Goal: Transaction & Acquisition: Subscribe to service/newsletter

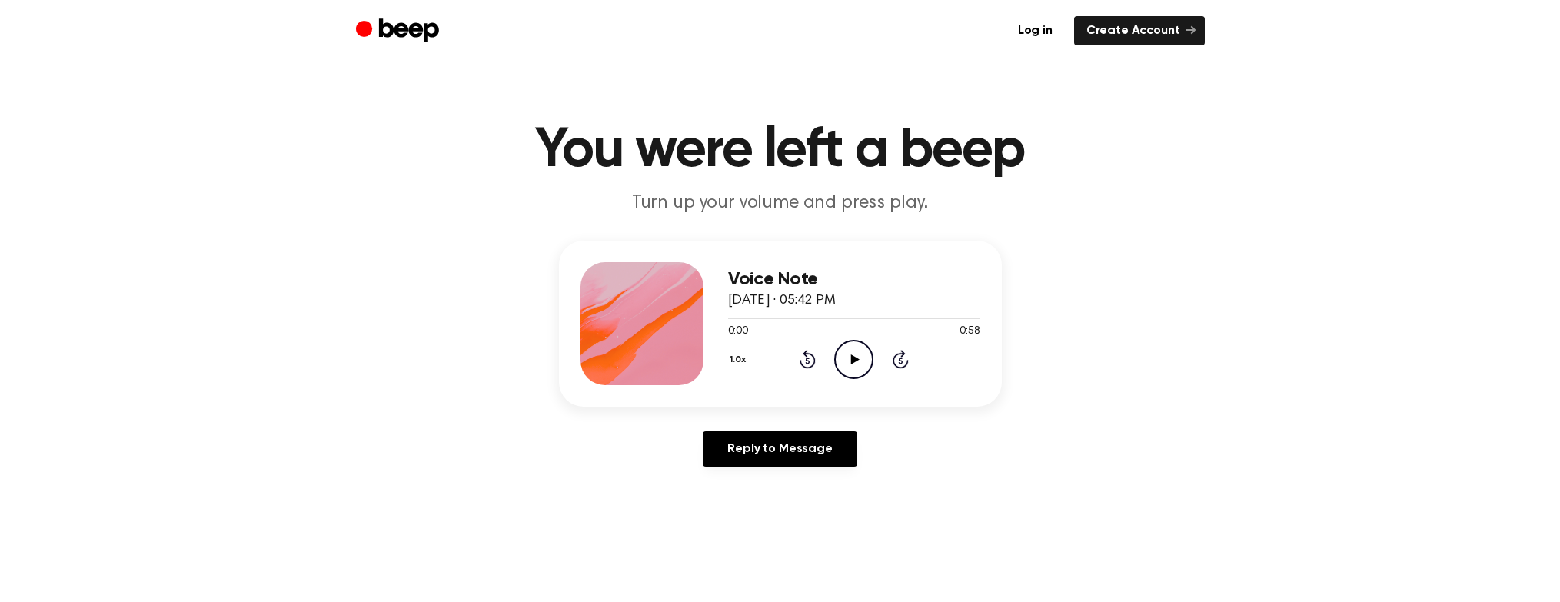
click at [853, 360] on icon at bounding box center [855, 359] width 8 height 10
click at [850, 361] on icon "Play Audio" at bounding box center [853, 359] width 39 height 39
click at [844, 364] on icon "Play Audio" at bounding box center [853, 359] width 39 height 39
click at [1043, 28] on link "Log in" at bounding box center [1035, 30] width 59 height 29
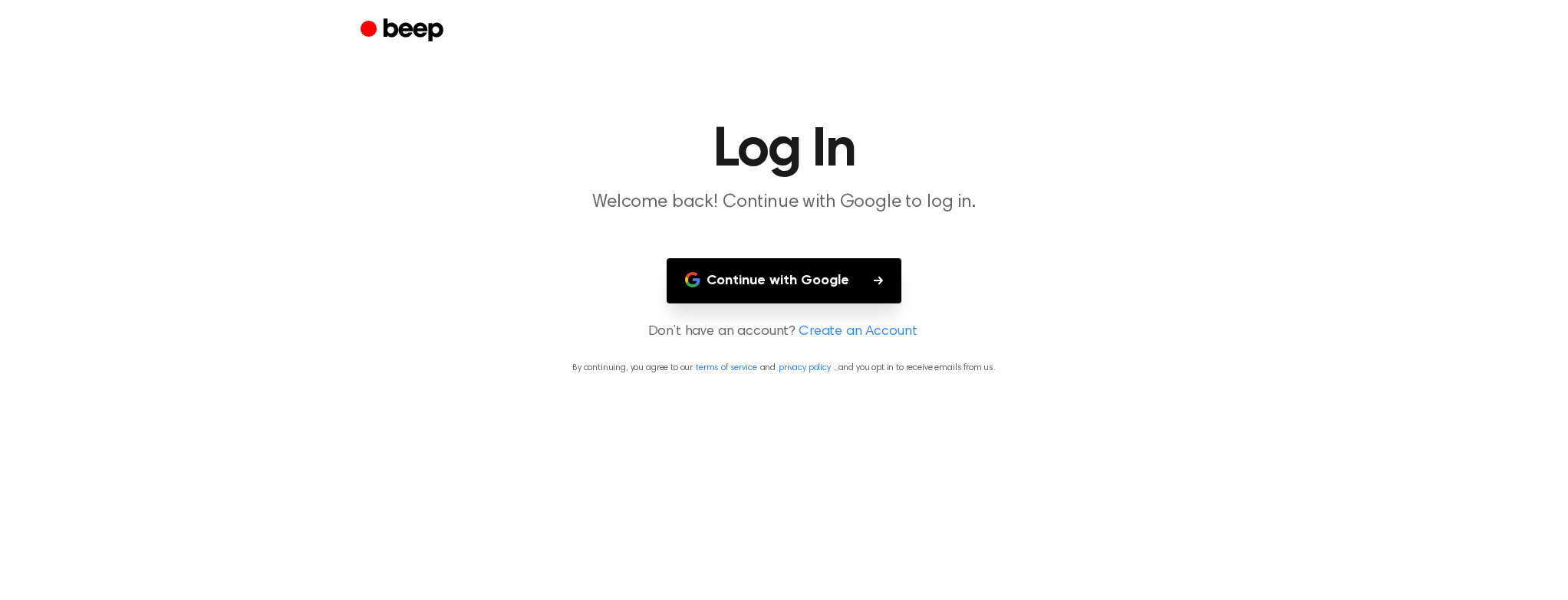
click at [833, 287] on button "Continue with Google" at bounding box center [783, 280] width 234 height 45
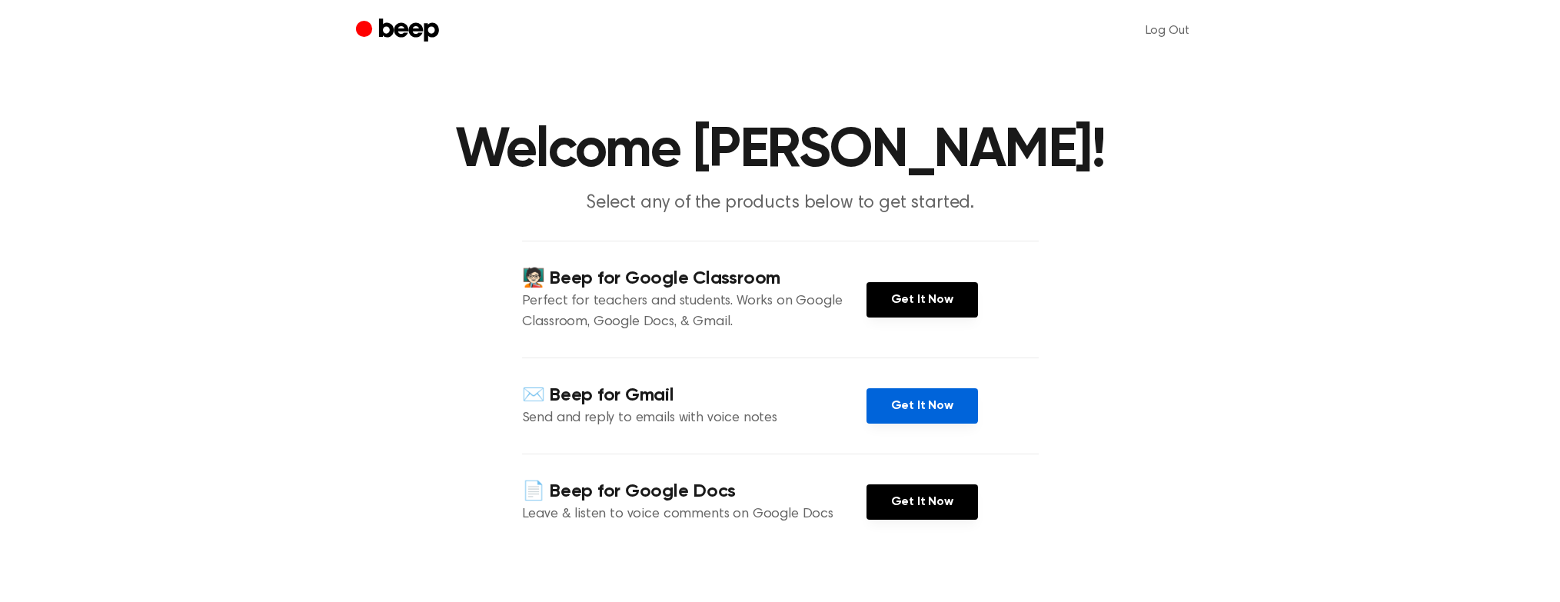
click at [930, 415] on link "Get It Now" at bounding box center [922, 405] width 111 height 35
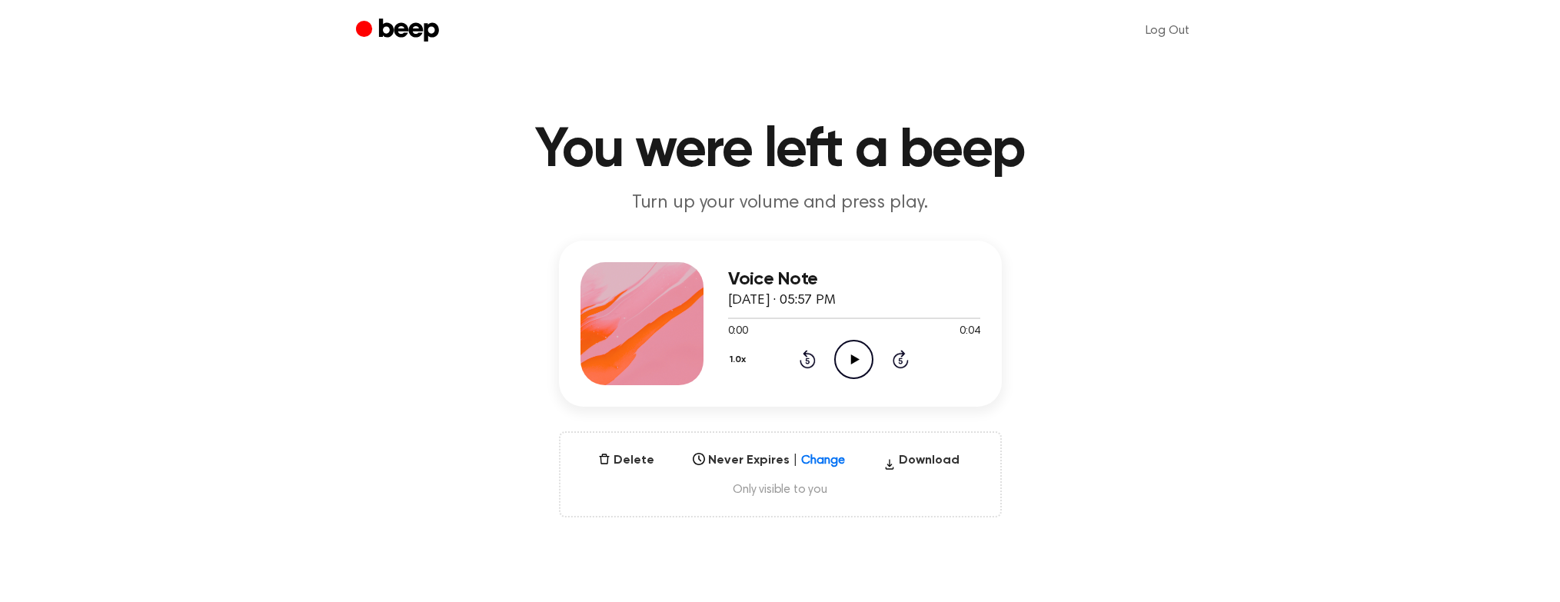
click at [866, 357] on icon "Play Audio" at bounding box center [853, 359] width 39 height 39
click at [864, 357] on icon "Pause Audio" at bounding box center [853, 359] width 39 height 39
click at [860, 357] on icon "Play Audio" at bounding box center [853, 359] width 39 height 39
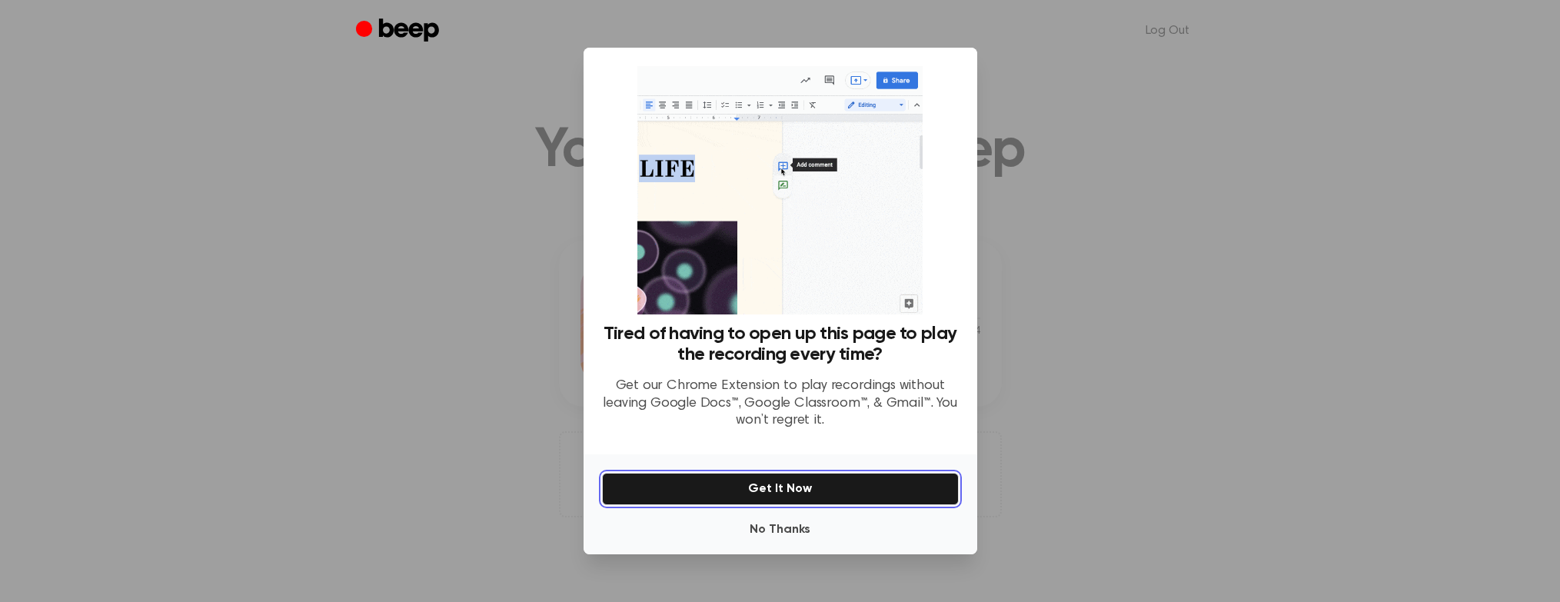
click at [801, 486] on button "Get It Now" at bounding box center [780, 489] width 357 height 32
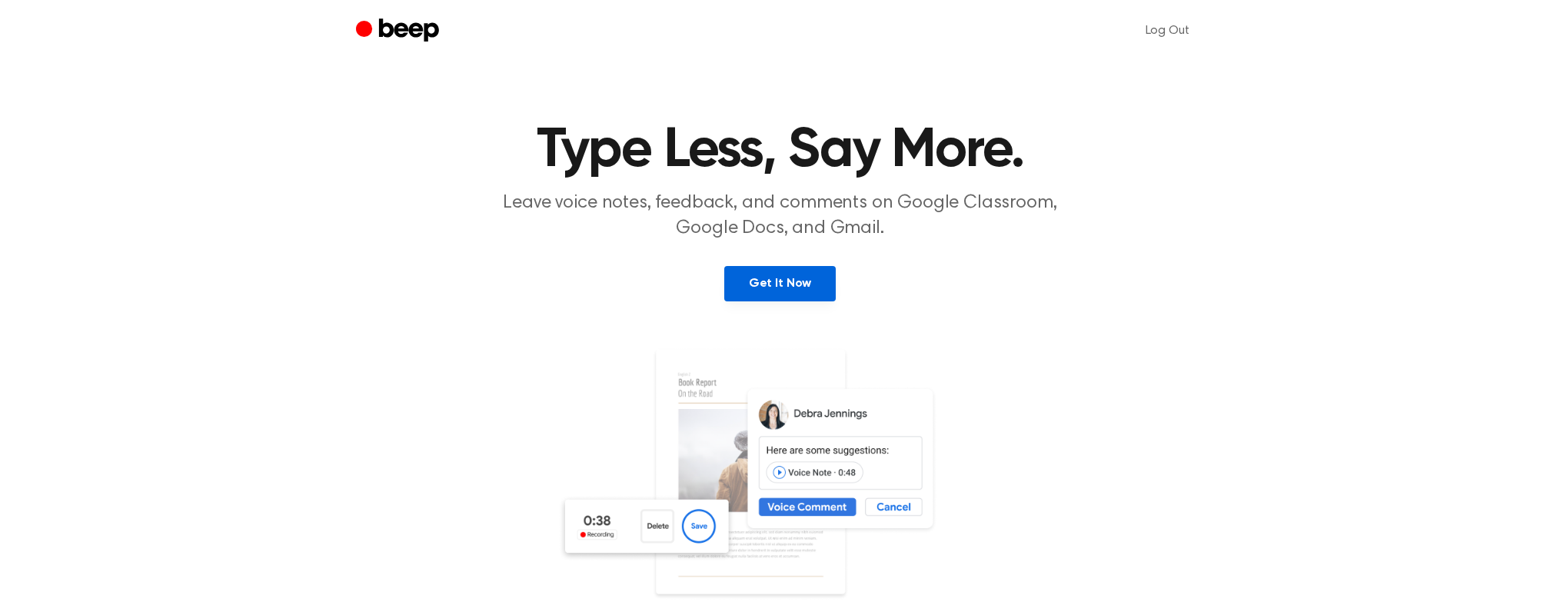
click at [786, 281] on link "Get It Now" at bounding box center [779, 283] width 111 height 35
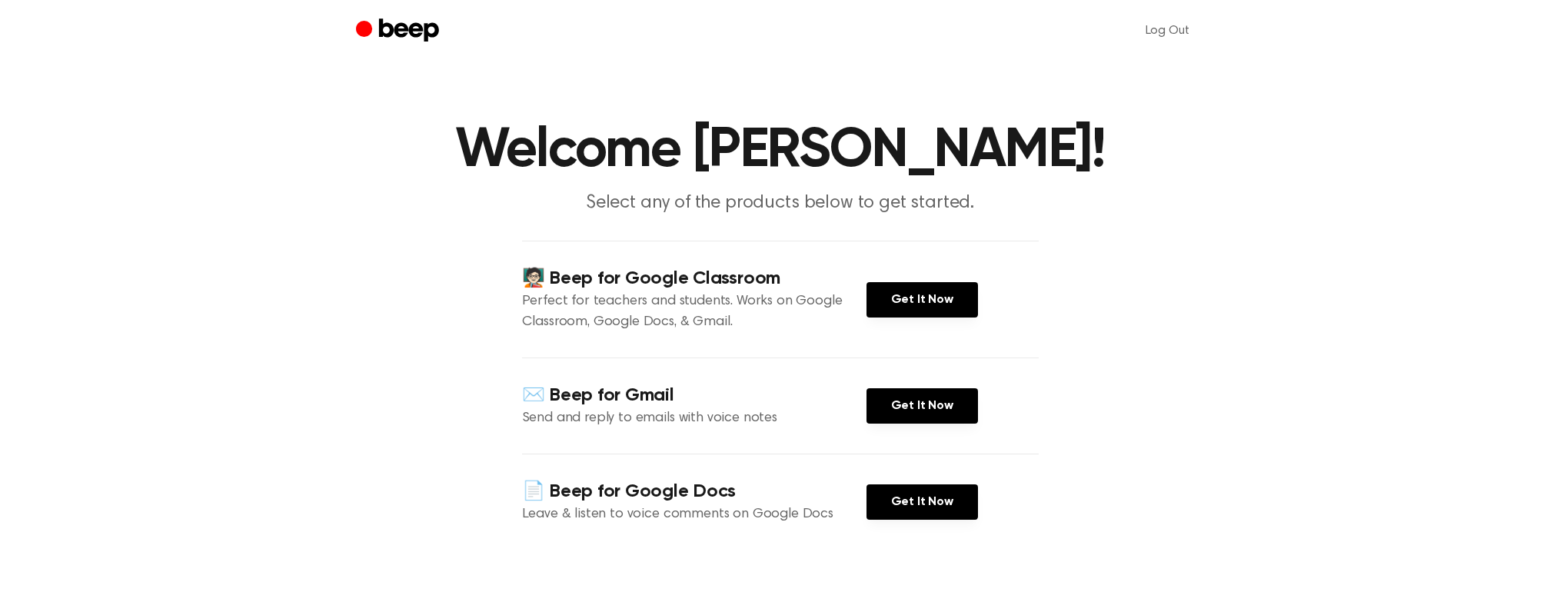
click at [409, 34] on icon "Beep" at bounding box center [399, 31] width 87 height 30
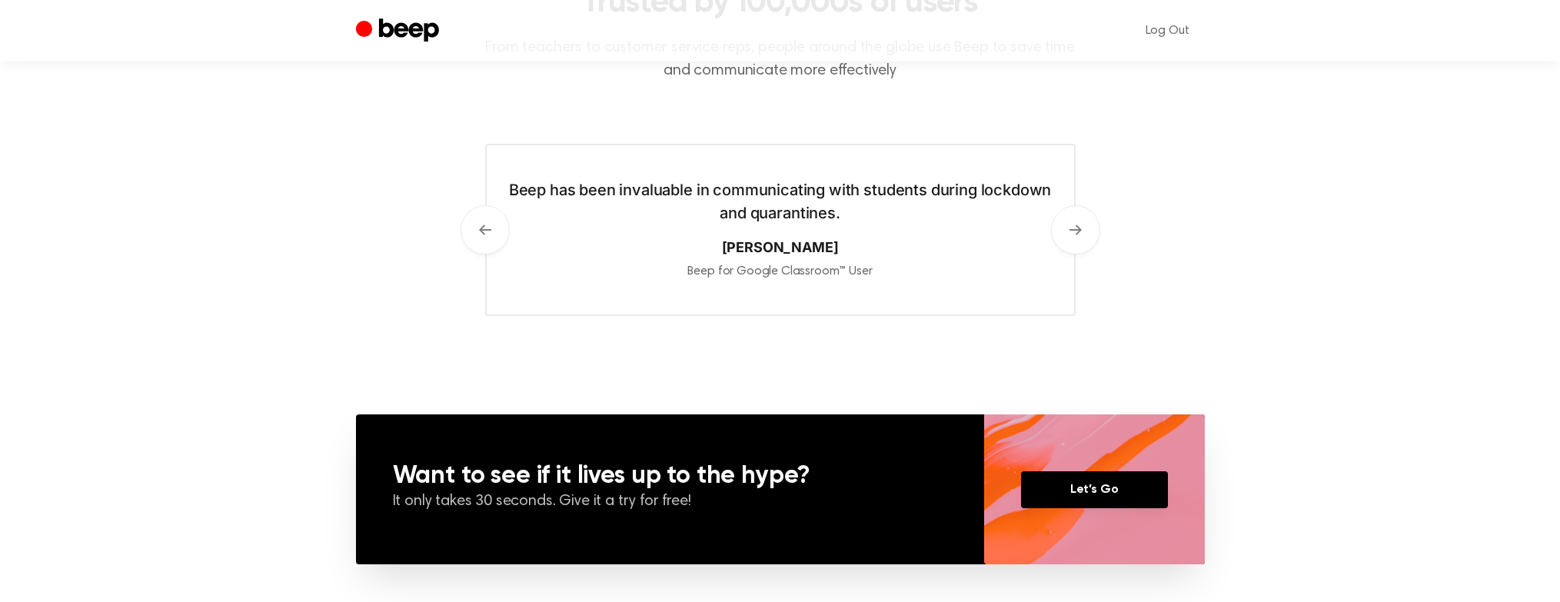
scroll to position [1139, 0]
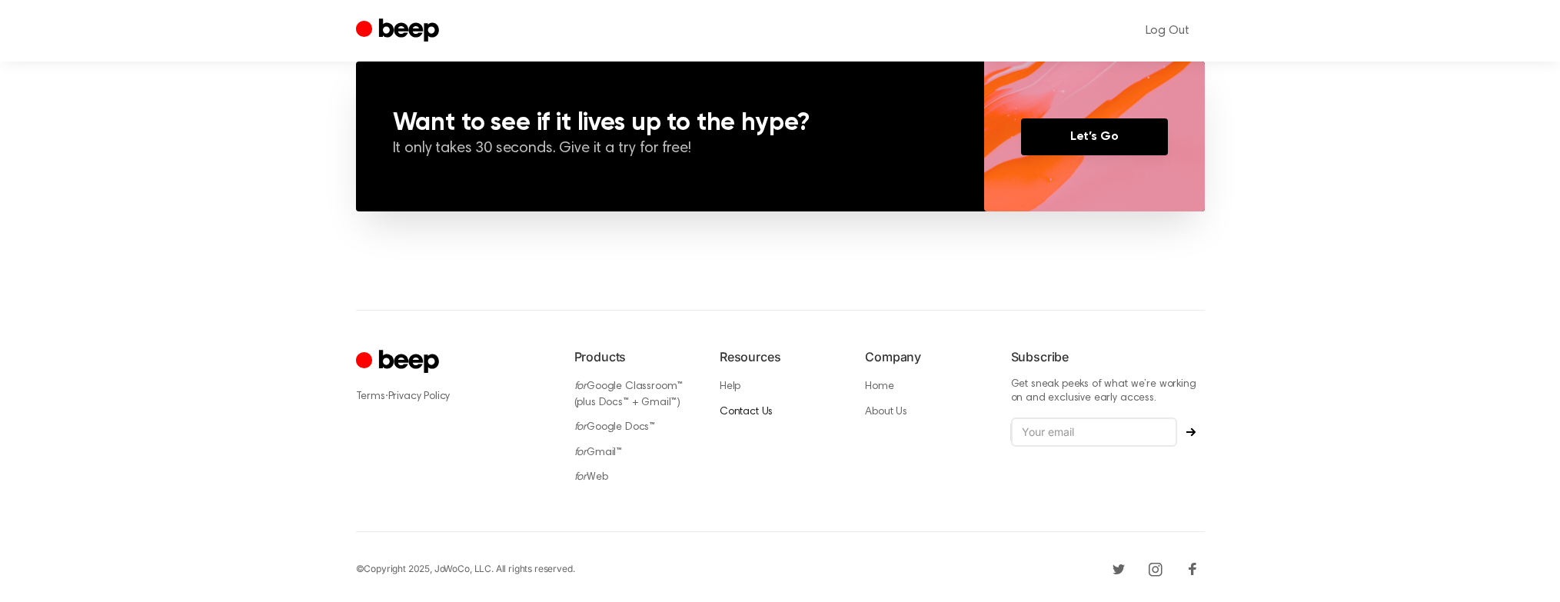
click at [752, 411] on link "Contact Us" at bounding box center [746, 412] width 53 height 11
click at [892, 407] on link "About Us" at bounding box center [886, 412] width 42 height 11
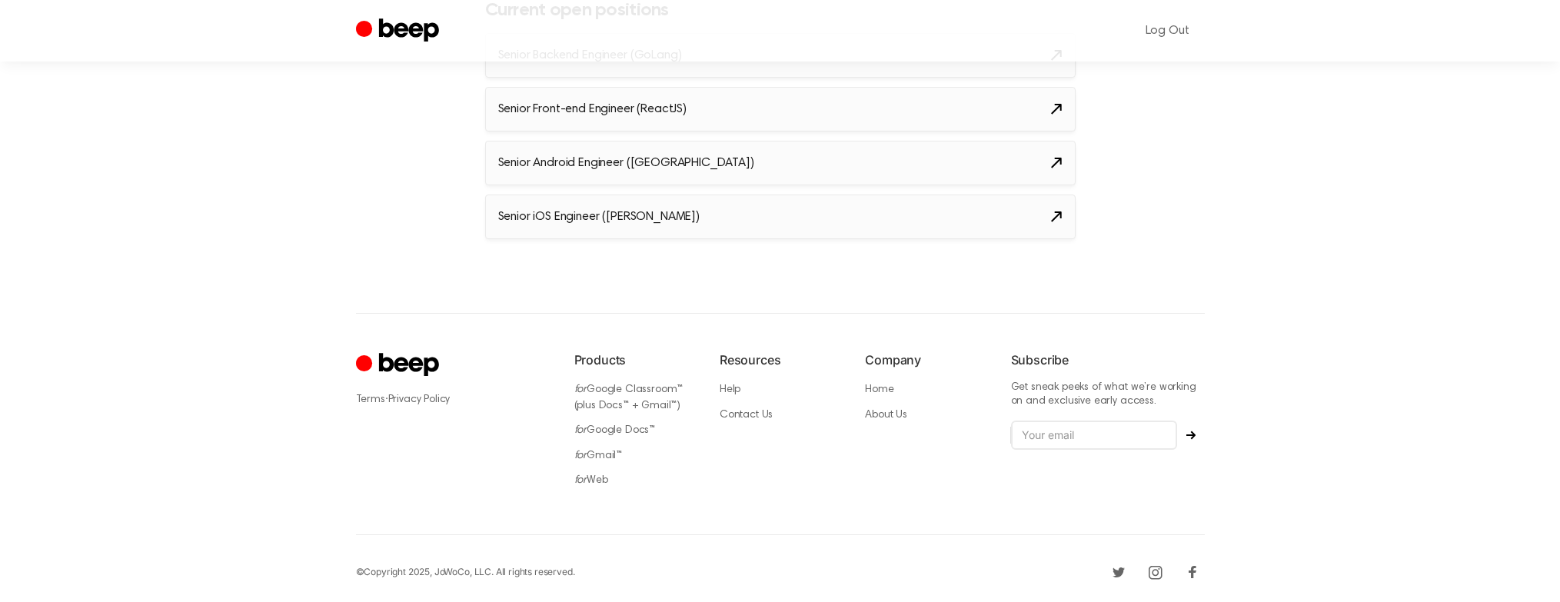
scroll to position [1869, 0]
click at [873, 386] on link "Home" at bounding box center [879, 386] width 28 height 11
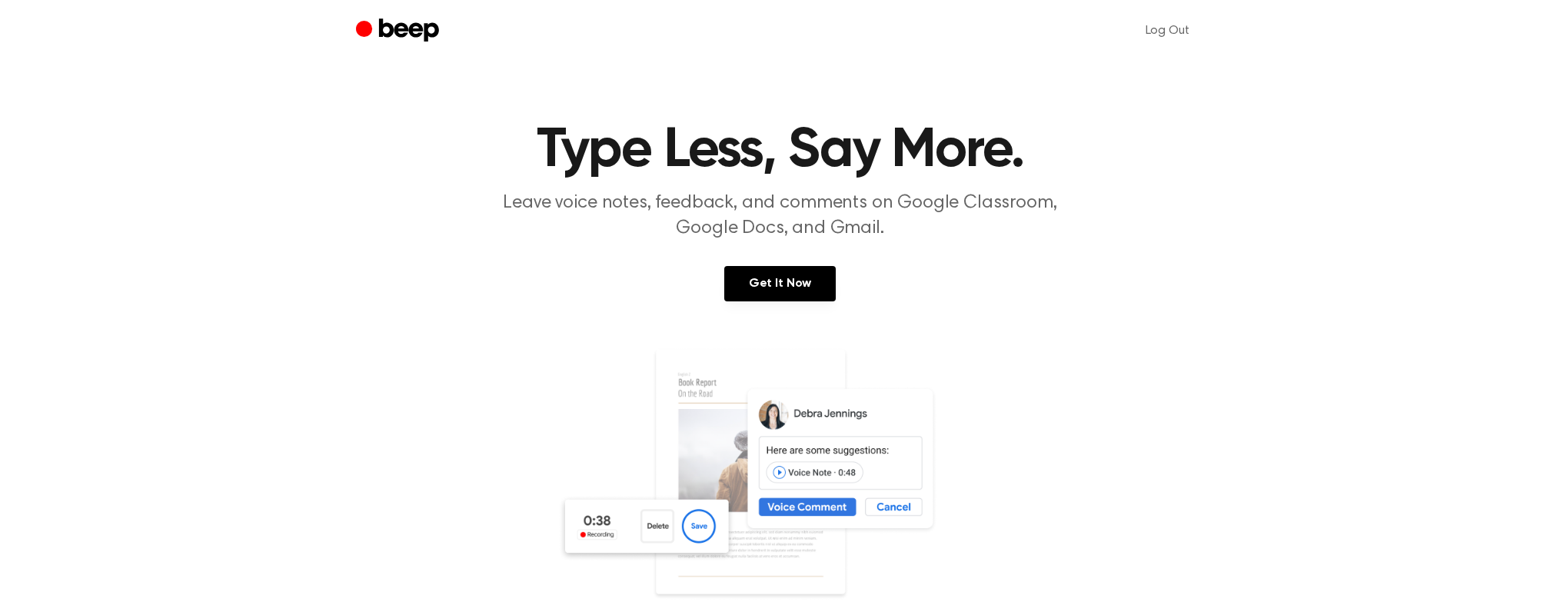
click at [421, 32] on icon "Beep" at bounding box center [408, 29] width 60 height 23
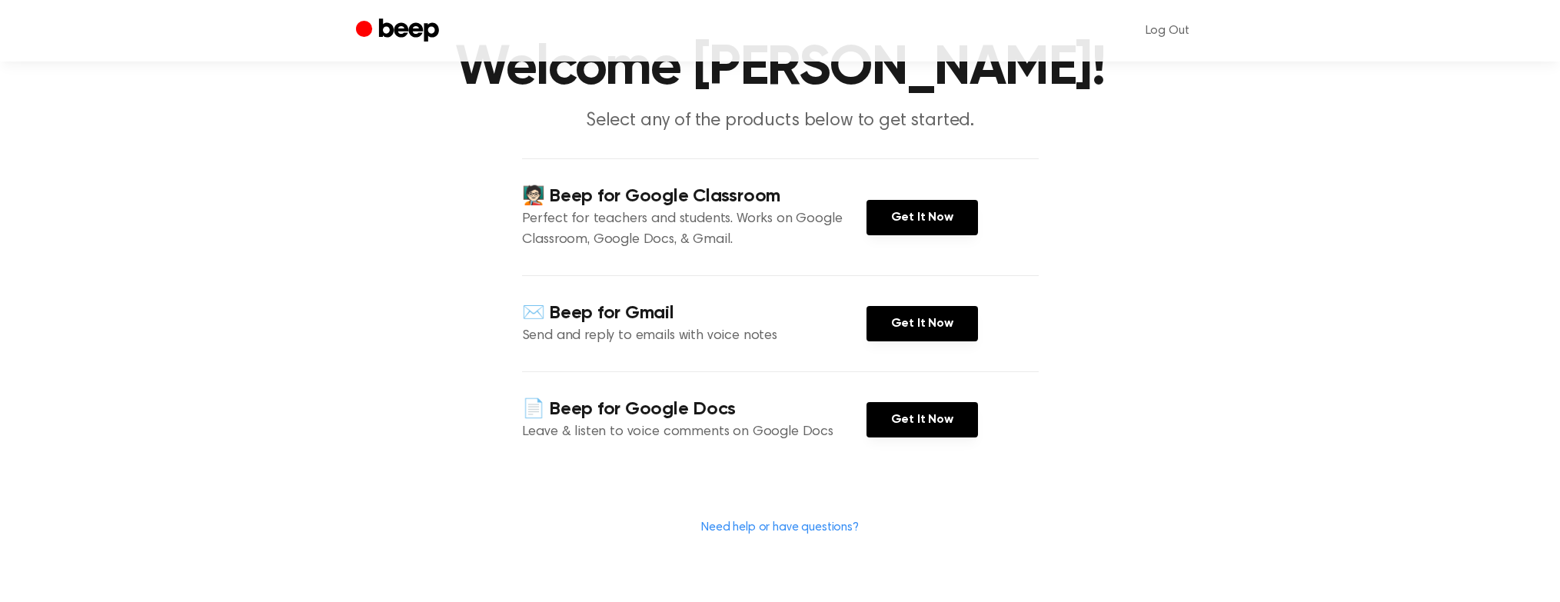
scroll to position [30, 0]
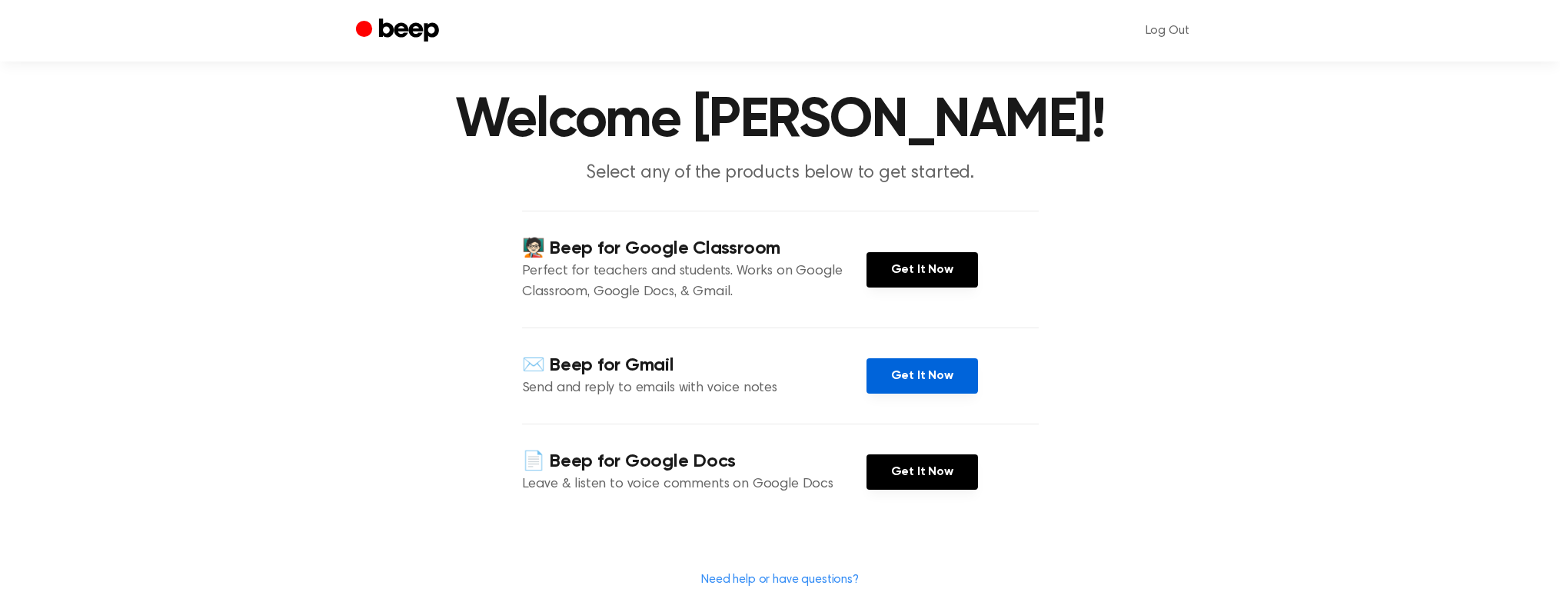
click at [921, 375] on link "Get It Now" at bounding box center [922, 375] width 111 height 35
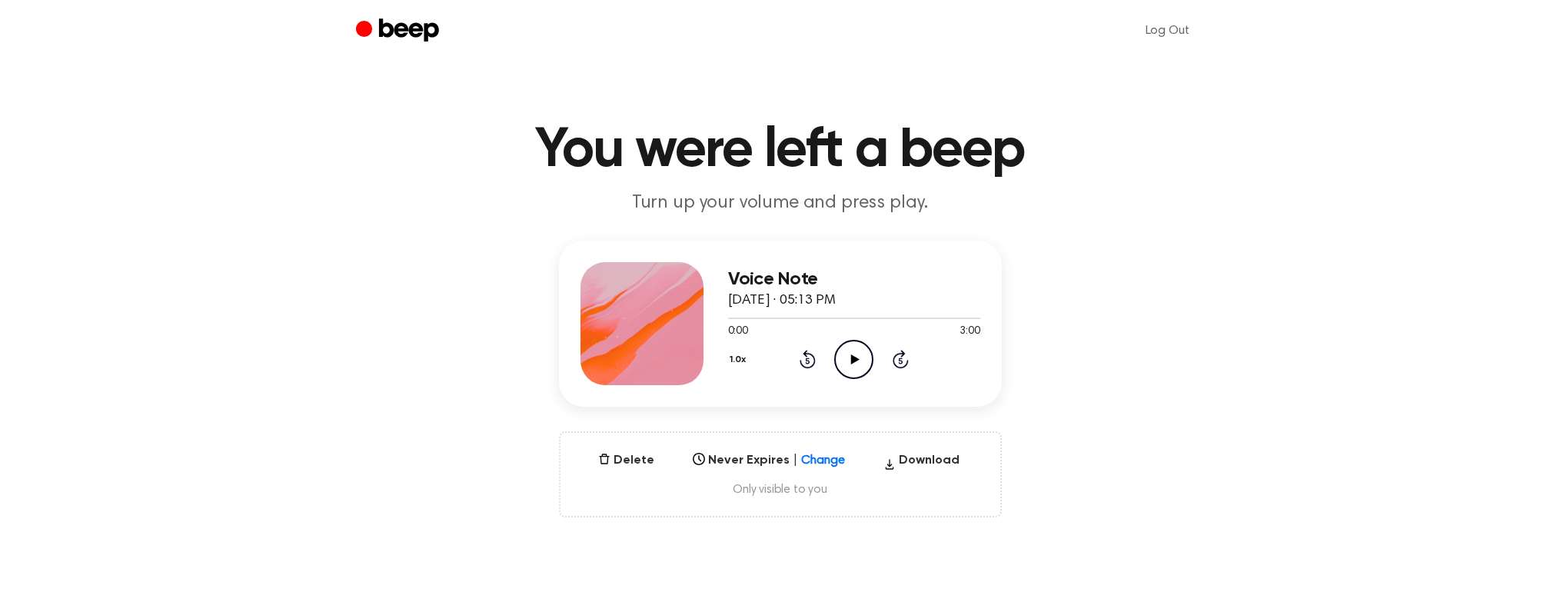
click at [855, 358] on icon at bounding box center [855, 359] width 8 height 10
click at [855, 358] on icon at bounding box center [853, 359] width 7 height 10
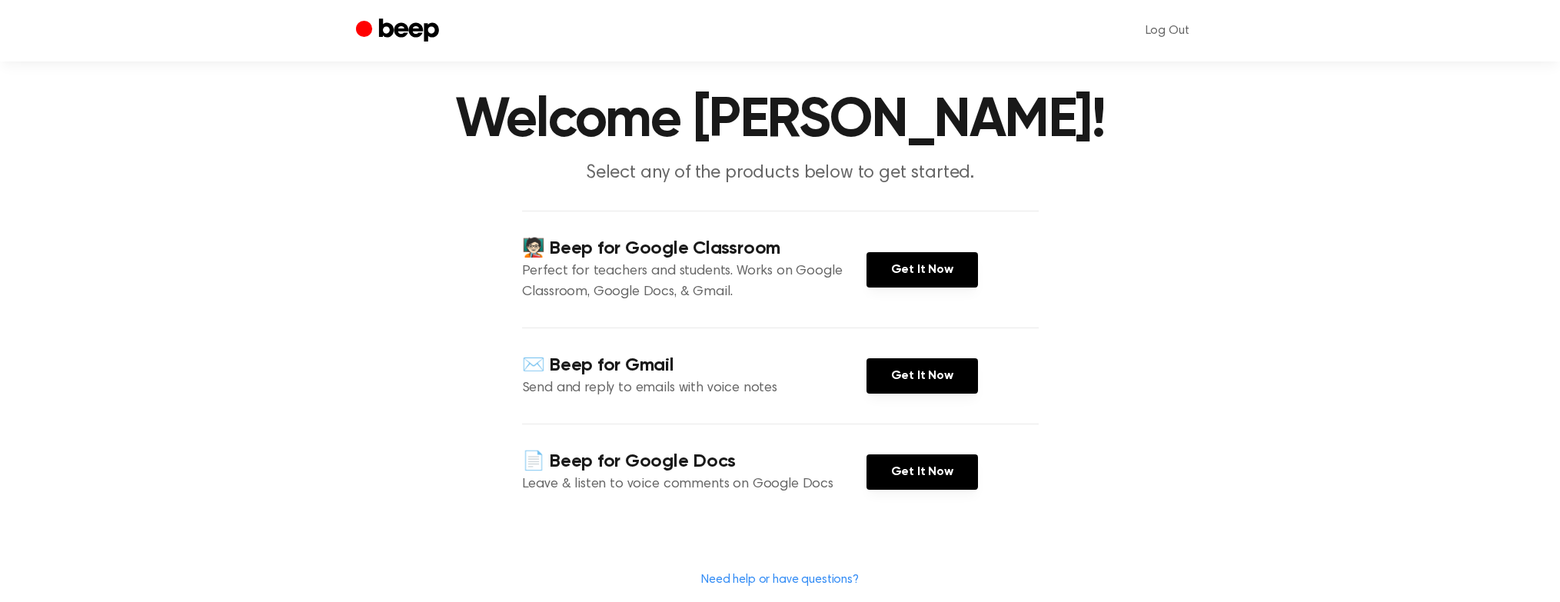
scroll to position [30, 0]
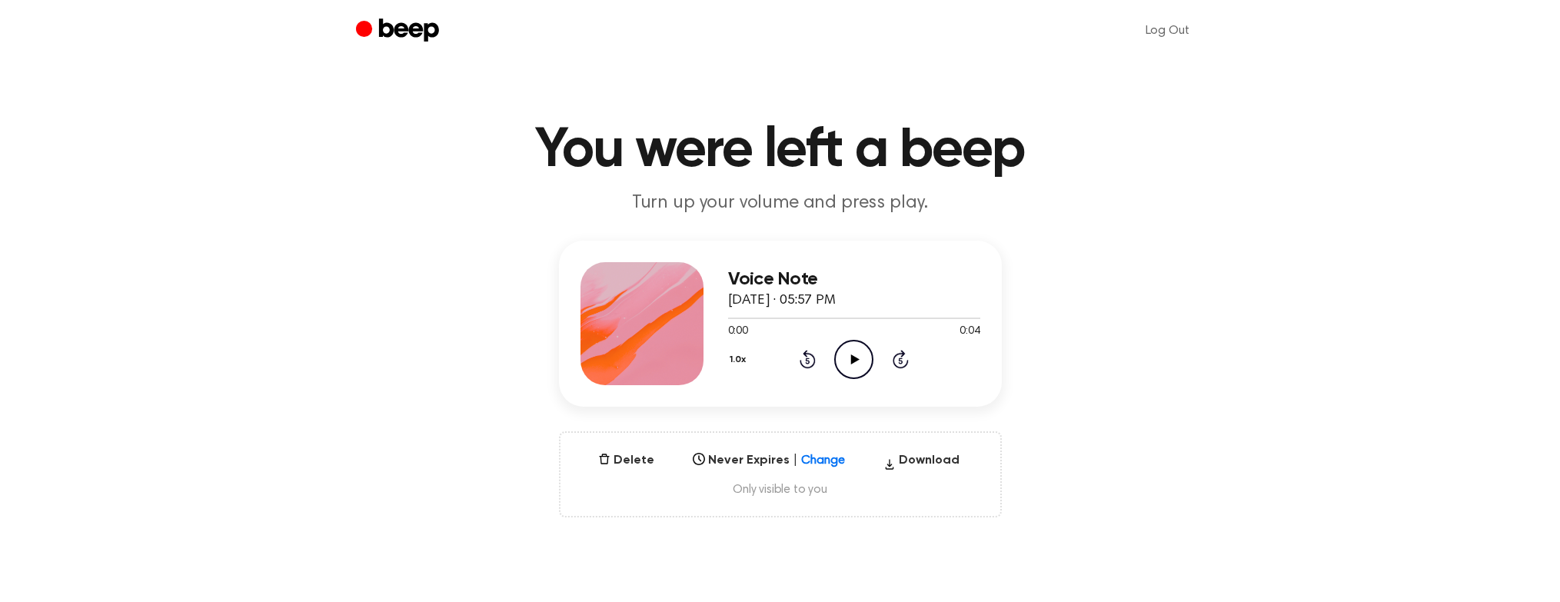
click at [973, 180] on header "You were left a beep Turn up your volume and press play." at bounding box center [779, 169] width 1523 height 93
click at [855, 363] on icon "Play Audio" at bounding box center [853, 359] width 39 height 39
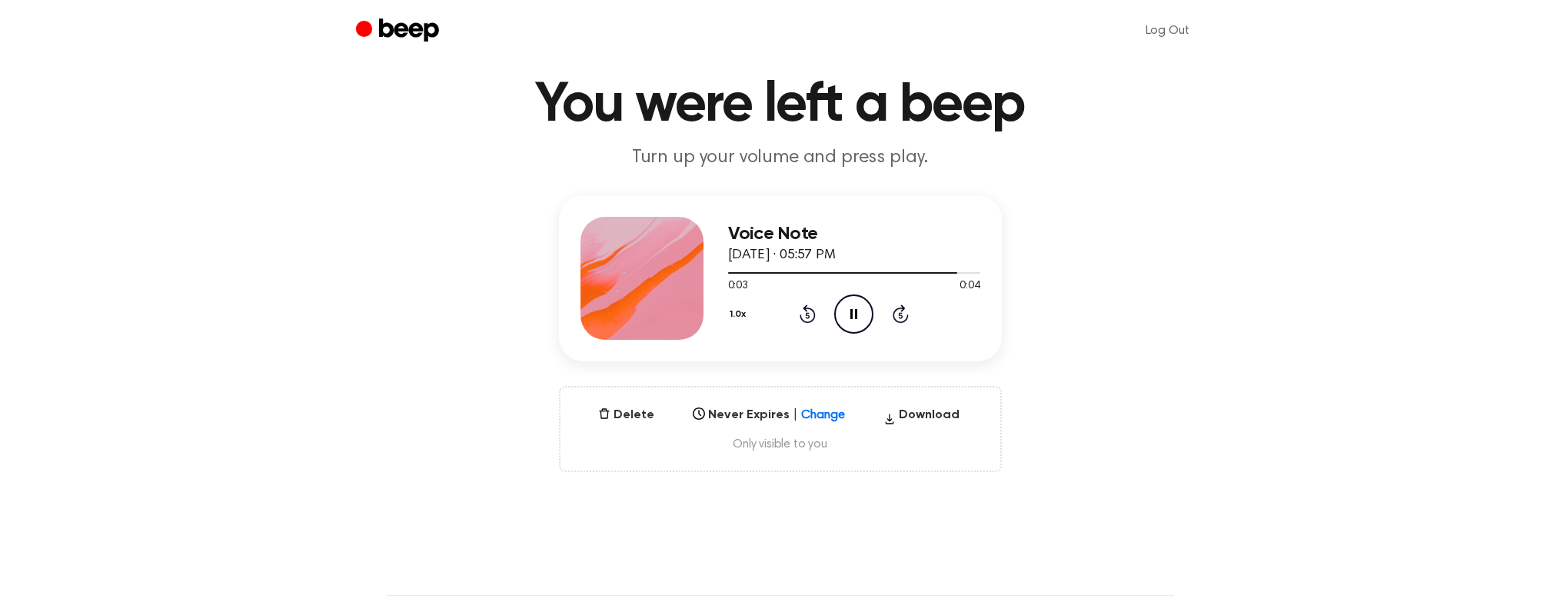
click at [821, 421] on div "Select..." at bounding box center [769, 411] width 165 height 22
click at [1076, 351] on div "Voice Note August 25, 2025 · 05:57 PM 0:04 0:04 Your browser does not support t…" at bounding box center [779, 333] width 1523 height 277
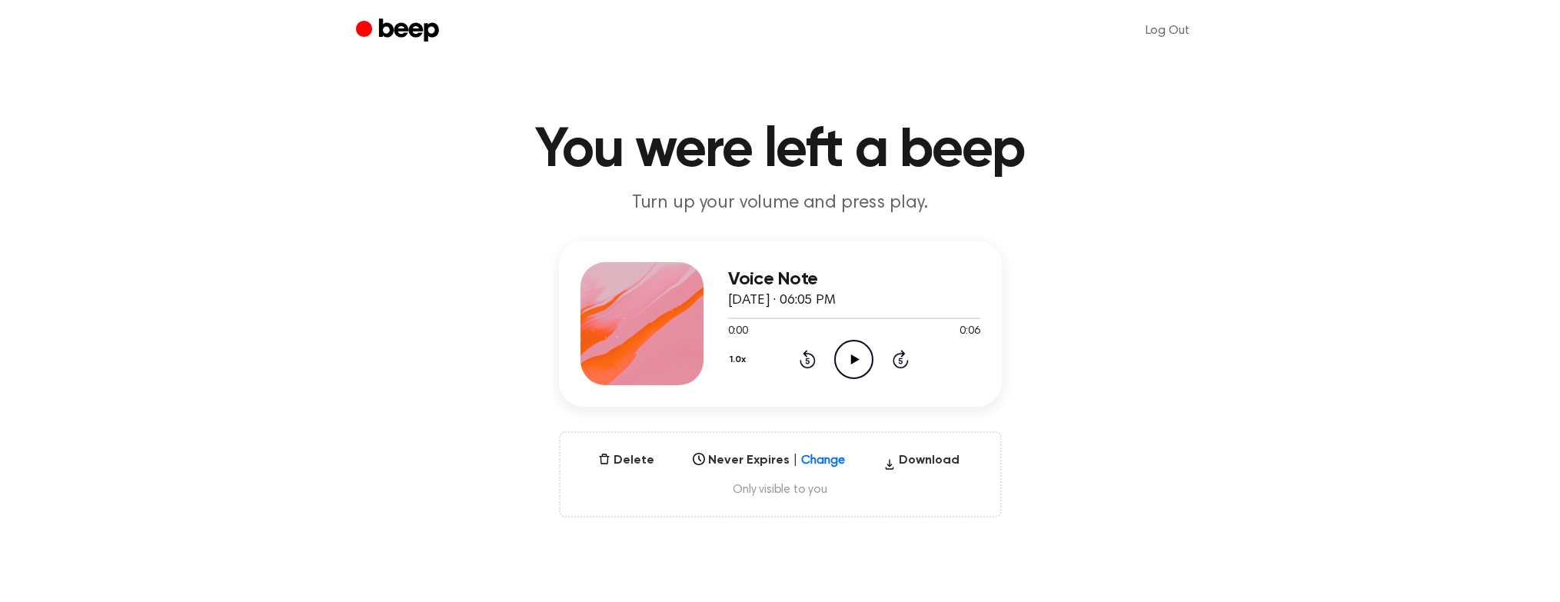
click at [863, 358] on icon "Play Audio" at bounding box center [853, 359] width 39 height 39
